Goal: Transaction & Acquisition: Purchase product/service

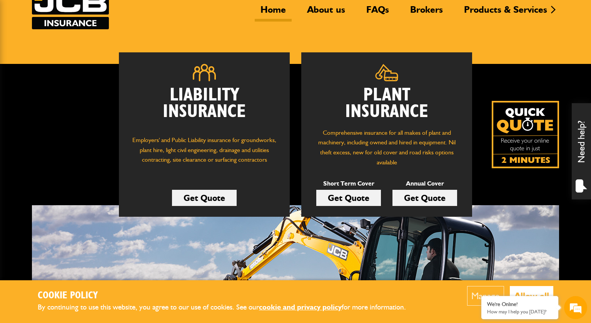
scroll to position [65, 0]
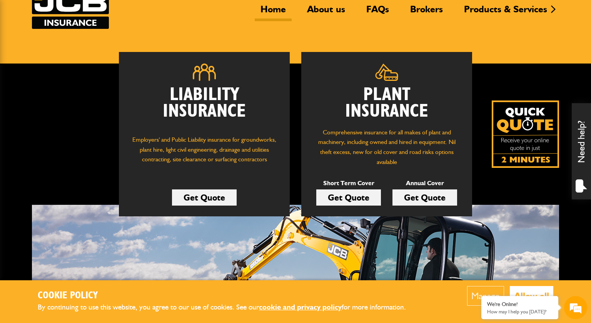
click at [358, 198] on link "Get Quote" at bounding box center [348, 197] width 65 height 16
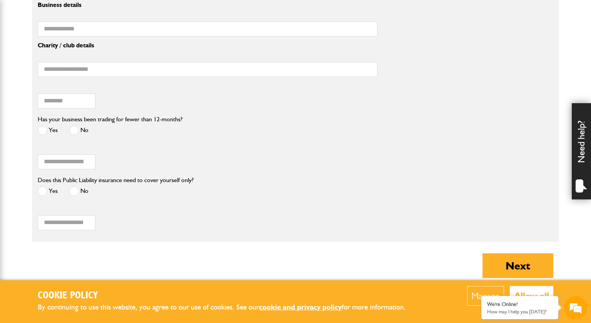
scroll to position [665, 0]
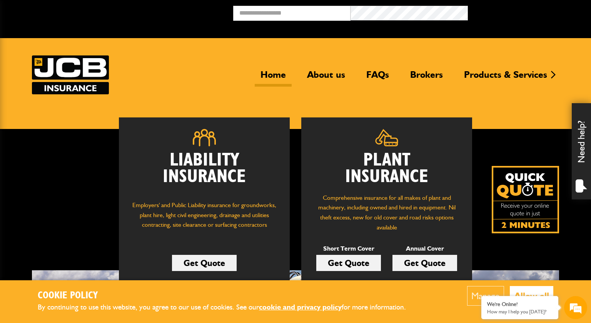
scroll to position [65, 0]
